Goal: Task Accomplishment & Management: Manage account settings

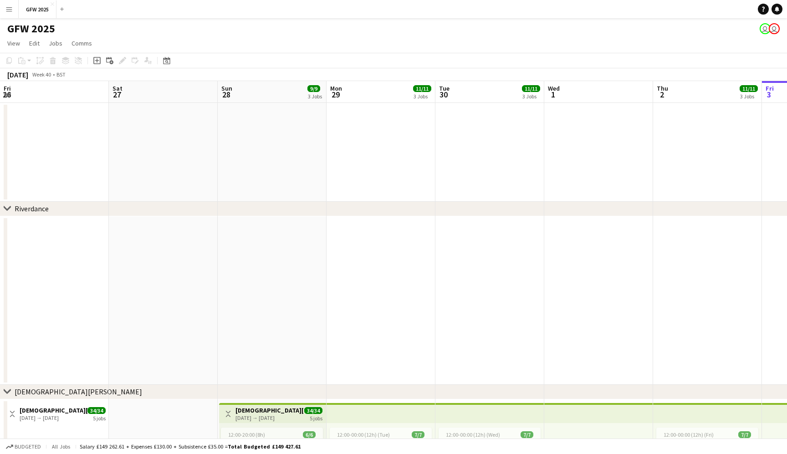
click at [653, 151] on app-date-cell at bounding box center [707, 152] width 109 height 99
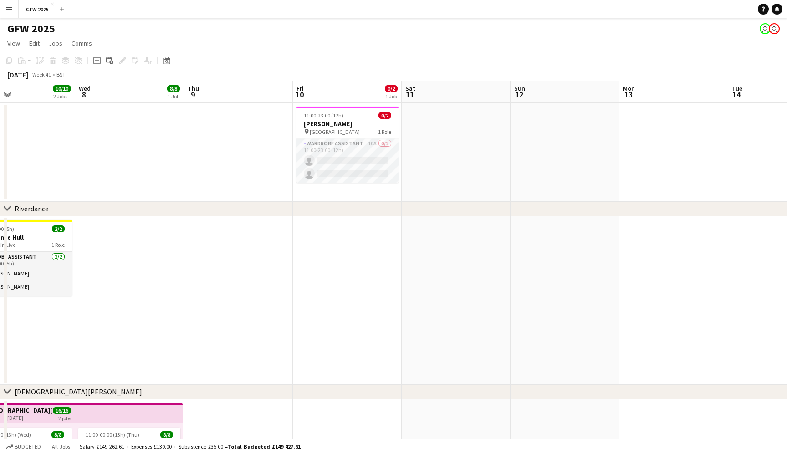
scroll to position [0, 372]
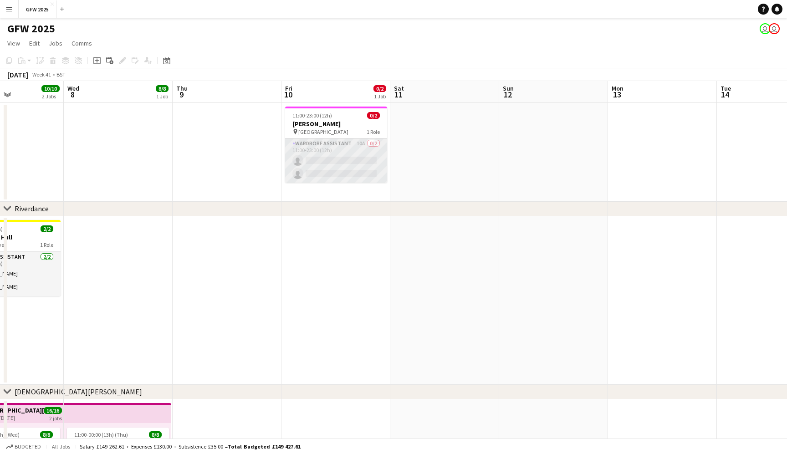
click at [348, 151] on app-card-role "Wardrobe Assistant 10A 0/2 11:00-23:00 (12h) single-neutral-actions single-neut…" at bounding box center [336, 161] width 102 height 44
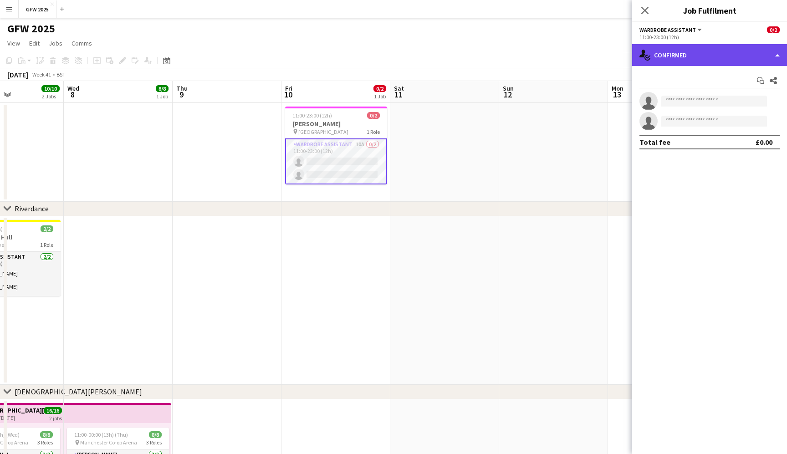
click at [714, 56] on div "single-neutral-actions-check-2 Confirmed" at bounding box center [709, 55] width 155 height 22
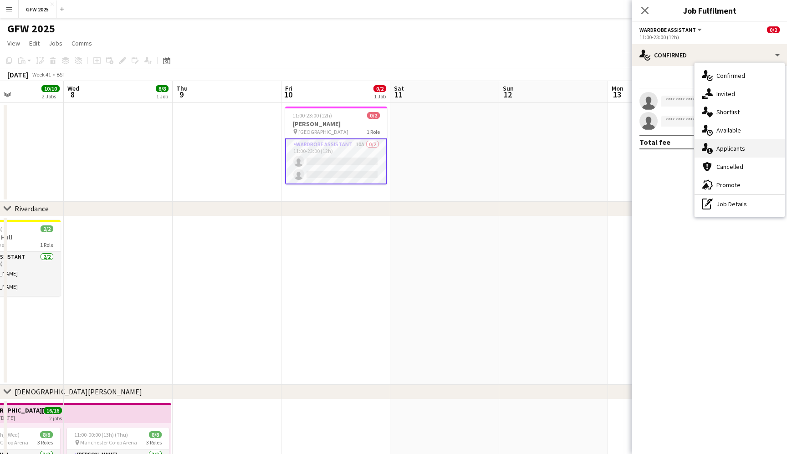
click at [729, 145] on span "Applicants" at bounding box center [731, 148] width 29 height 8
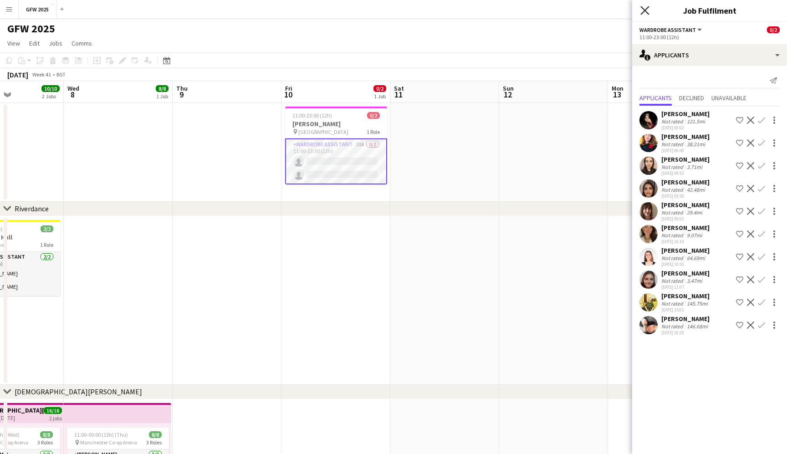
click at [646, 12] on icon "Close pop-in" at bounding box center [645, 10] width 9 height 9
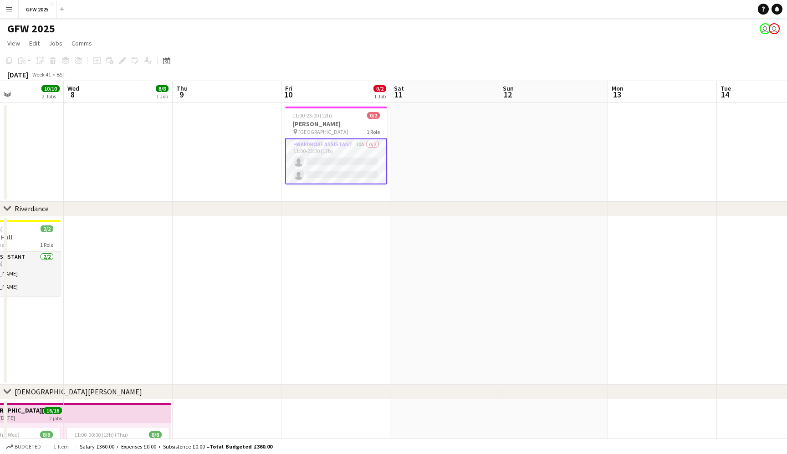
click at [267, 111] on app-date-cell at bounding box center [227, 152] width 109 height 99
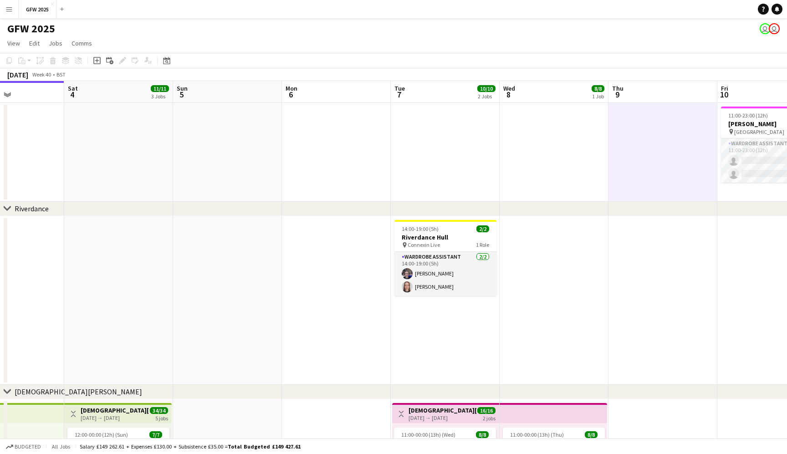
scroll to position [0, 223]
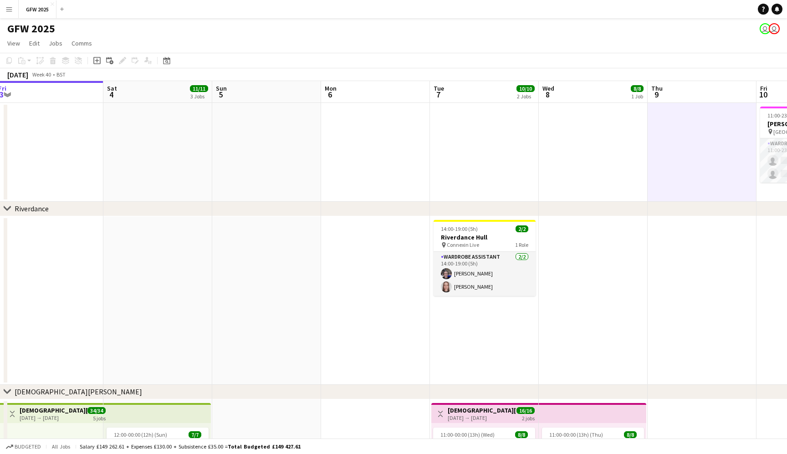
click at [399, 169] on app-date-cell at bounding box center [375, 152] width 109 height 99
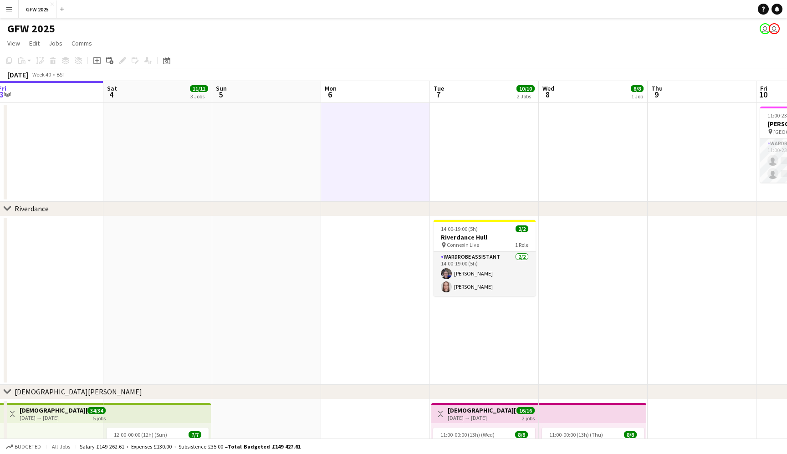
click at [500, 156] on app-date-cell at bounding box center [484, 152] width 109 height 99
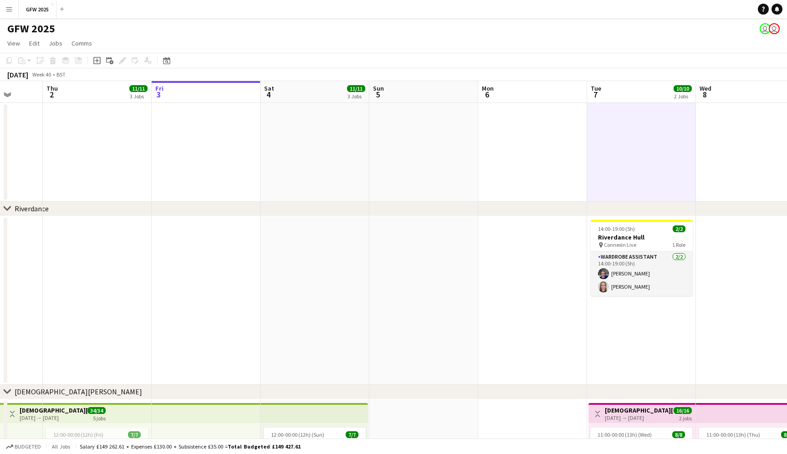
scroll to position [0, 284]
click at [324, 133] on app-date-cell at bounding box center [315, 152] width 109 height 99
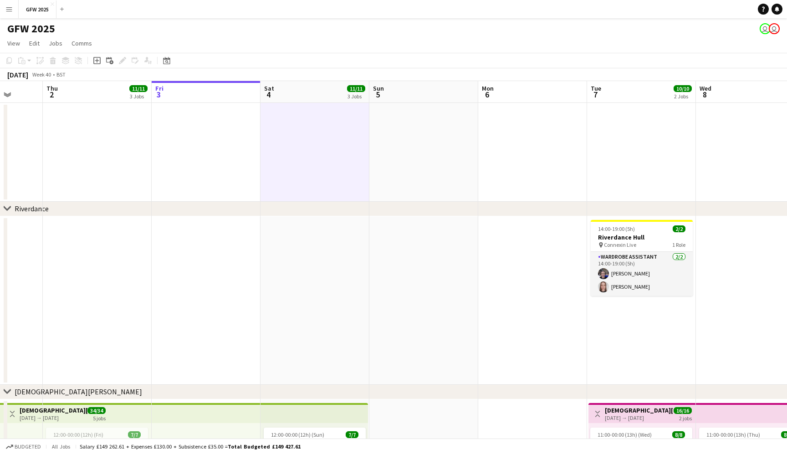
click at [412, 148] on app-date-cell at bounding box center [424, 152] width 109 height 99
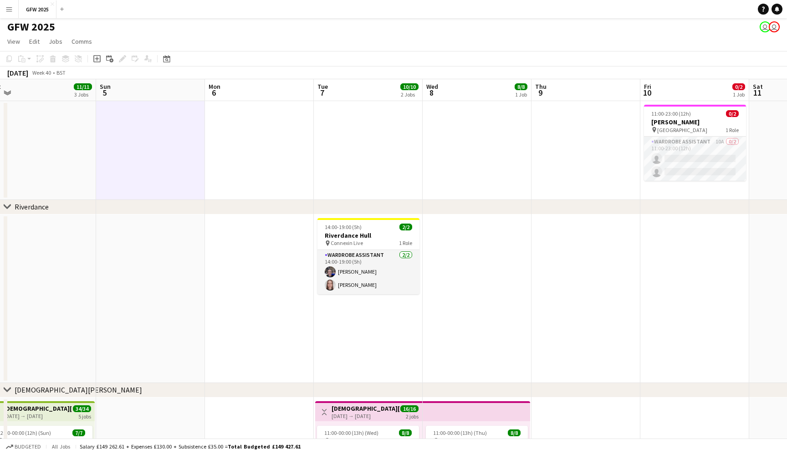
scroll to position [0, 344]
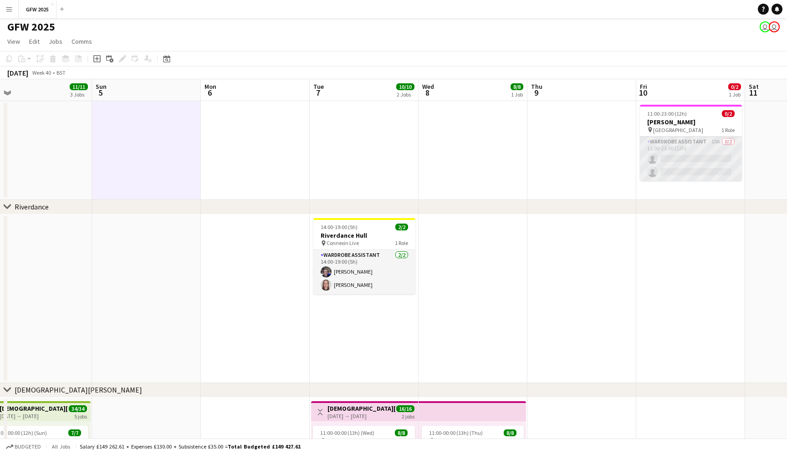
click at [675, 166] on app-card-role "Wardrobe Assistant 10A 0/2 11:00-23:00 (12h) single-neutral-actions single-neut…" at bounding box center [691, 159] width 102 height 44
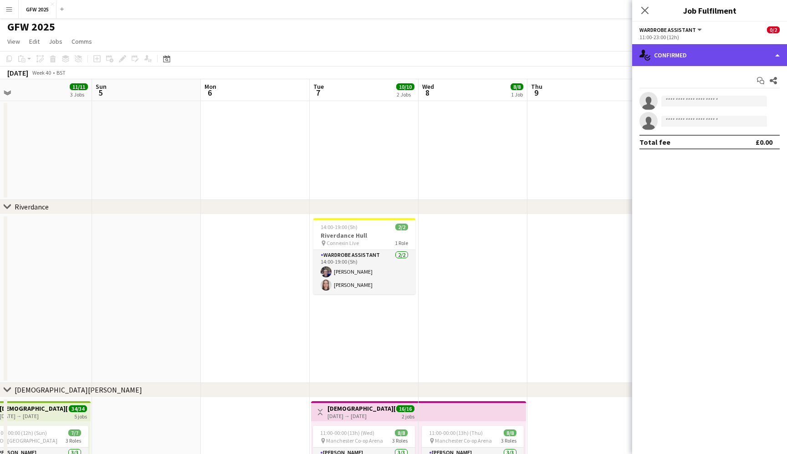
click at [729, 58] on div "single-neutral-actions-check-2 Confirmed" at bounding box center [709, 55] width 155 height 22
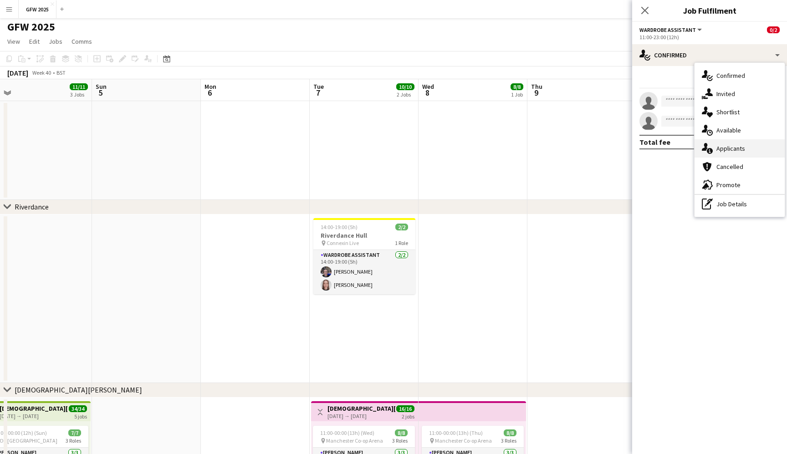
click at [731, 154] on div "single-neutral-actions-information Applicants" at bounding box center [740, 148] width 90 height 18
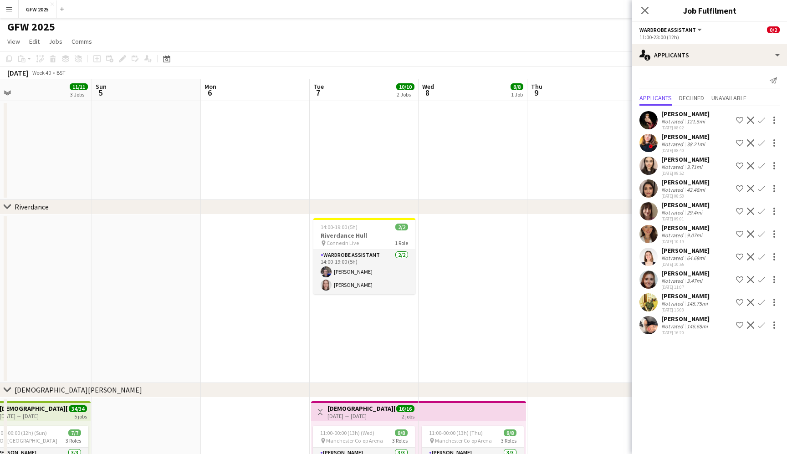
click at [698, 162] on div "[PERSON_NAME]" at bounding box center [686, 159] width 48 height 8
